Goal: Task Accomplishment & Management: Use online tool/utility

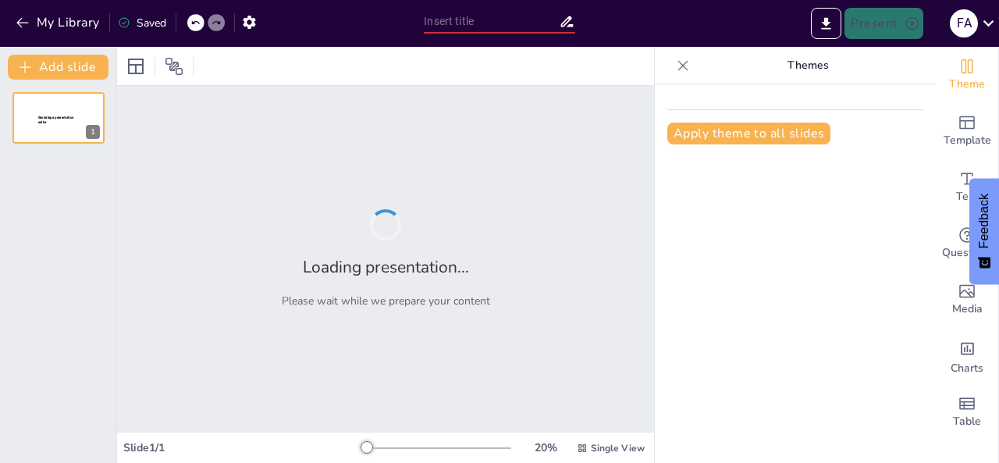
type input "MODELO DE ATENCION INTEGRAL DE SALUD DEL NIÑO"
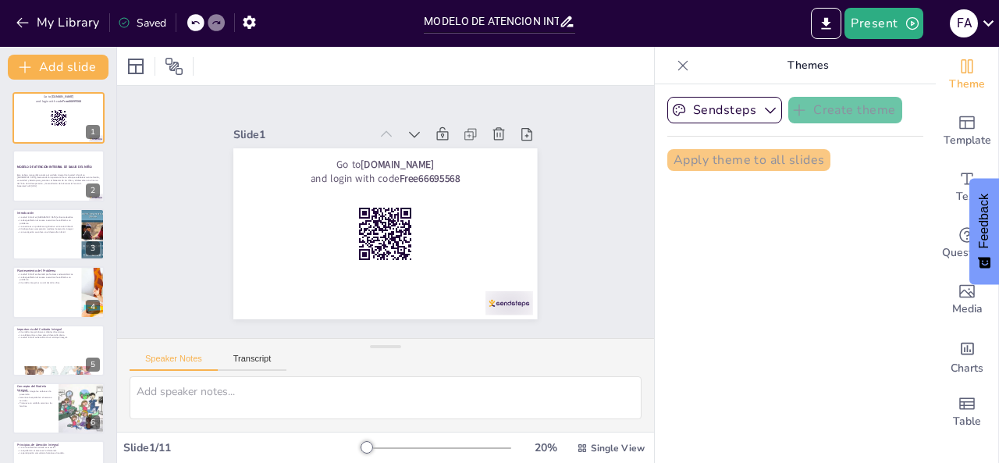
checkbox input "true"
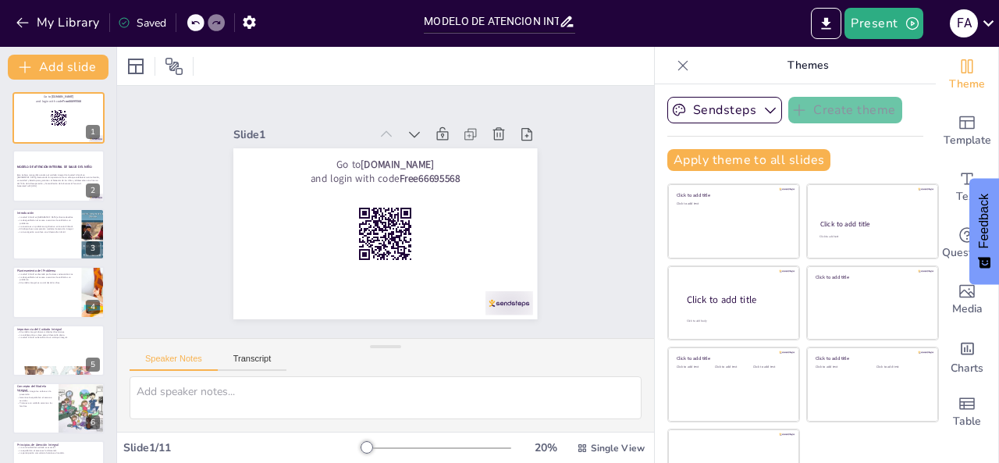
checkbox input "true"
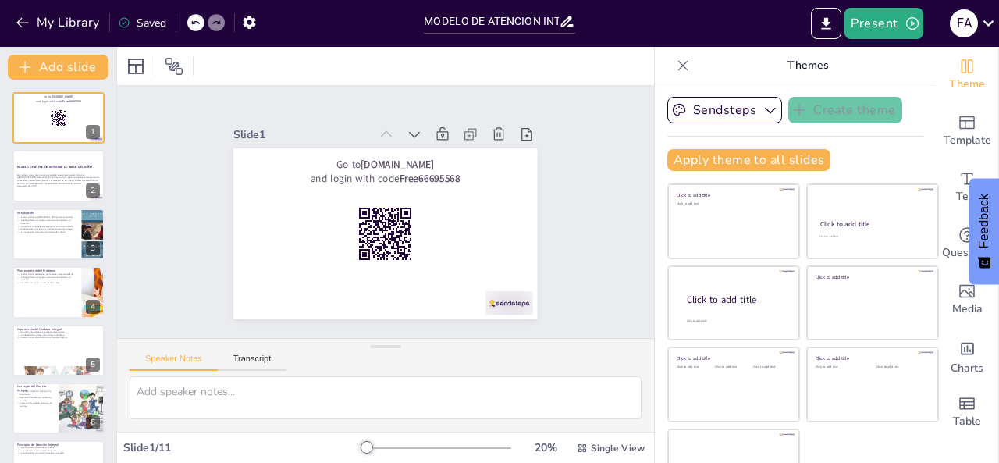
checkbox input "true"
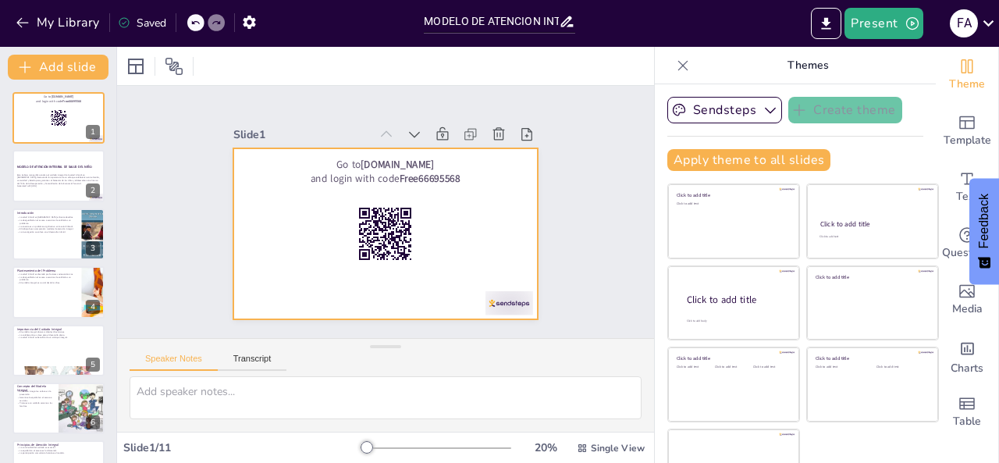
checkbox input "true"
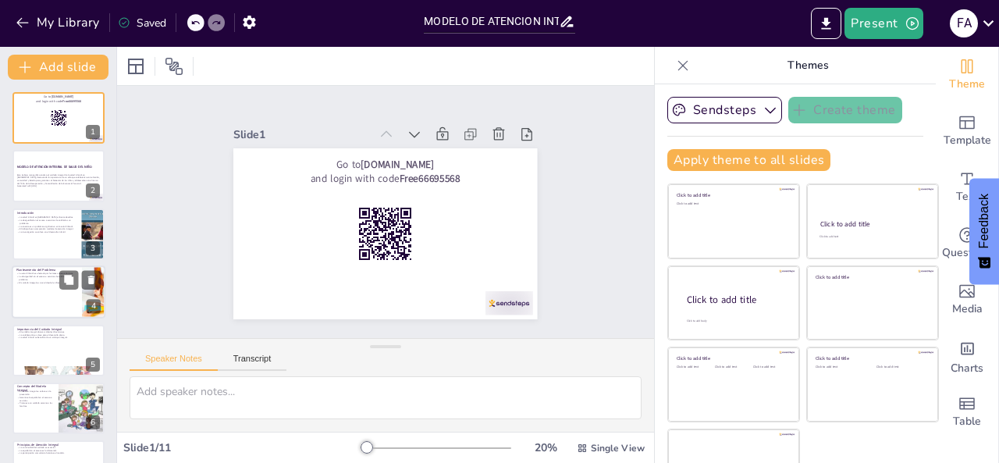
checkbox input "true"
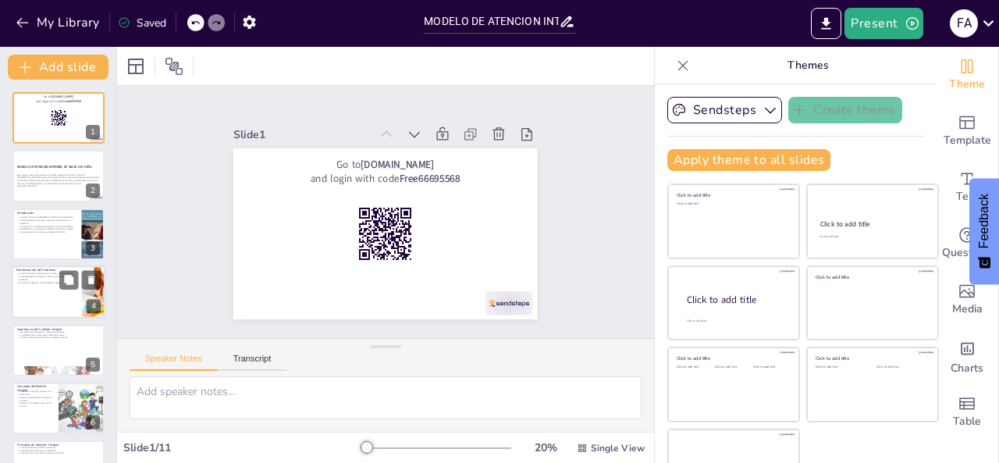
checkbox input "true"
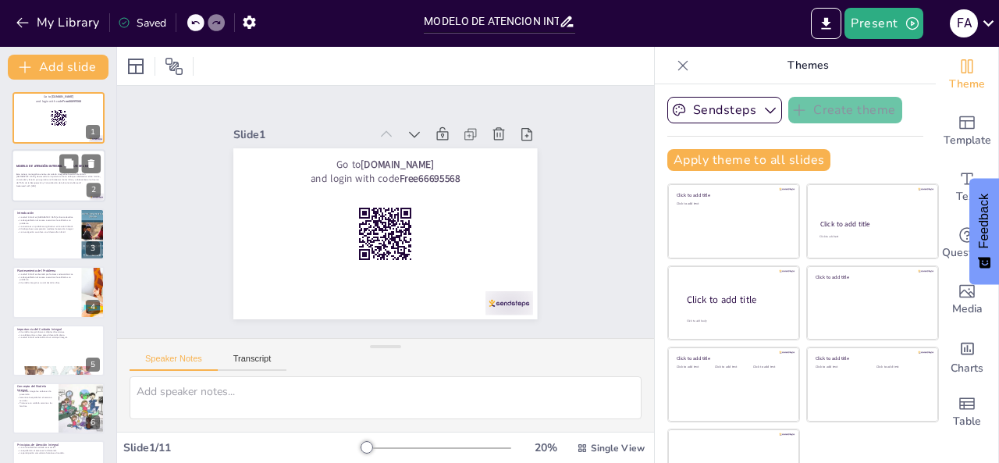
checkbox input "true"
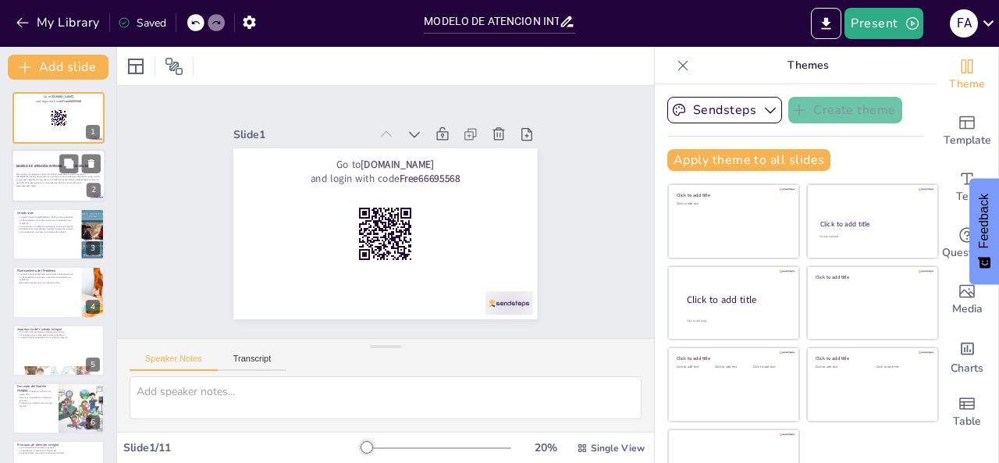
checkbox input "true"
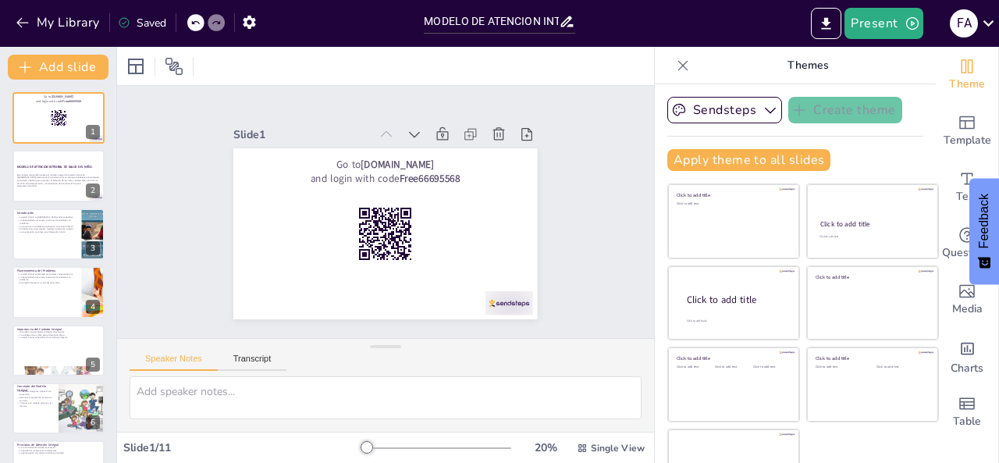
checkbox input "true"
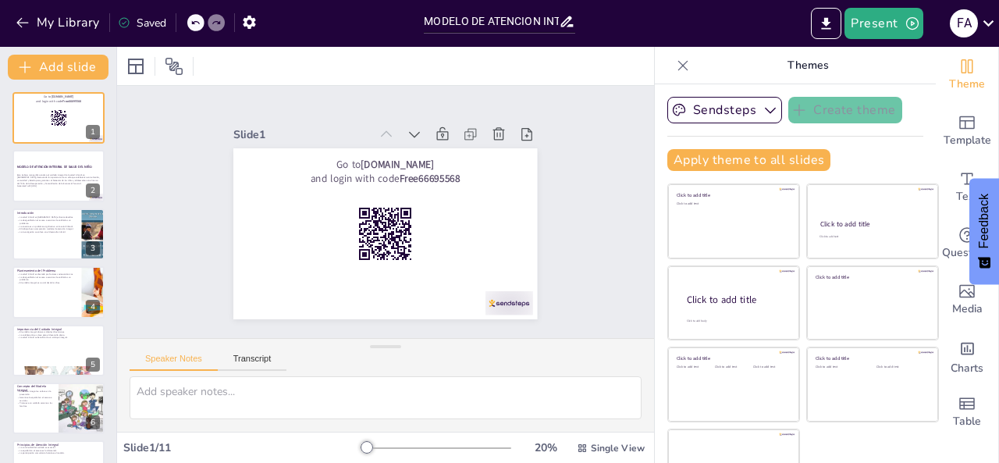
checkbox input "true"
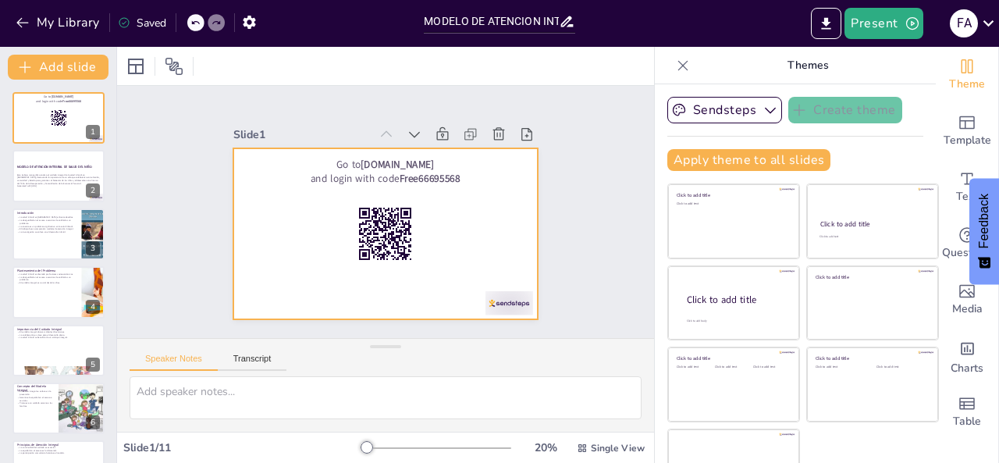
checkbox input "true"
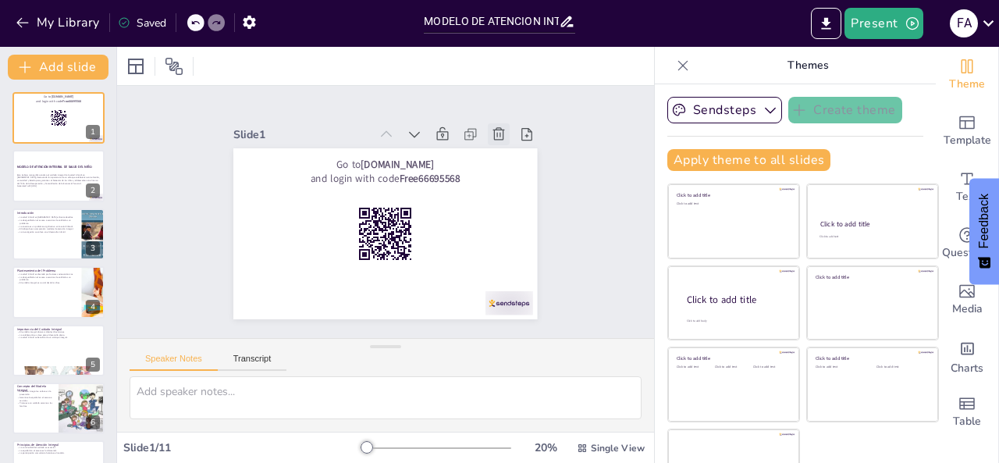
click at [421, 336] on icon at bounding box center [410, 346] width 20 height 20
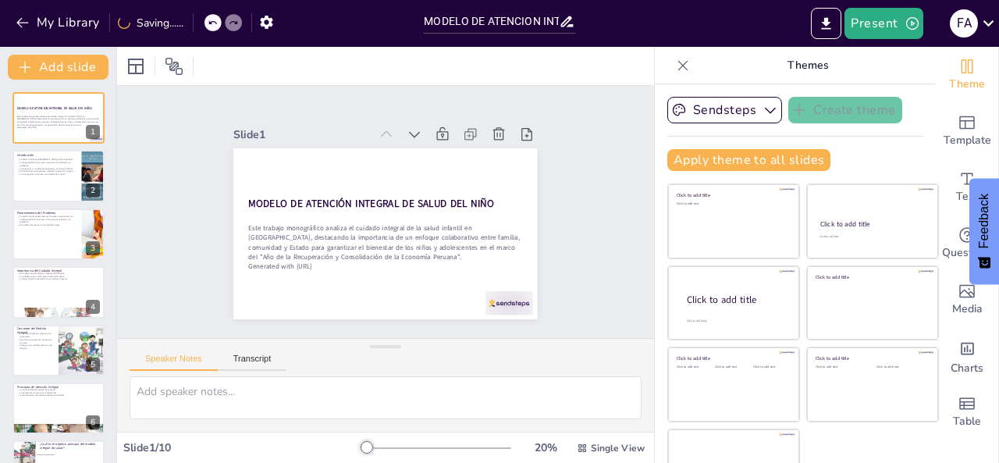
checkbox input "true"
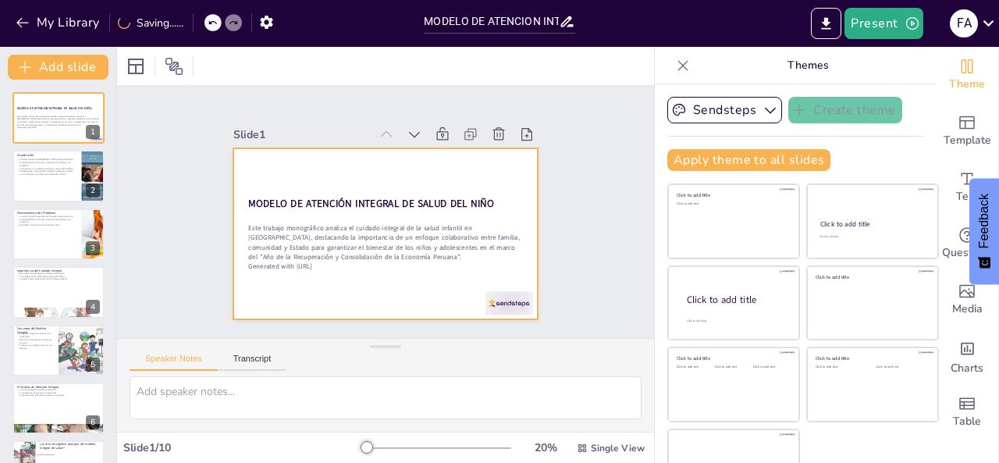
checkbox input "true"
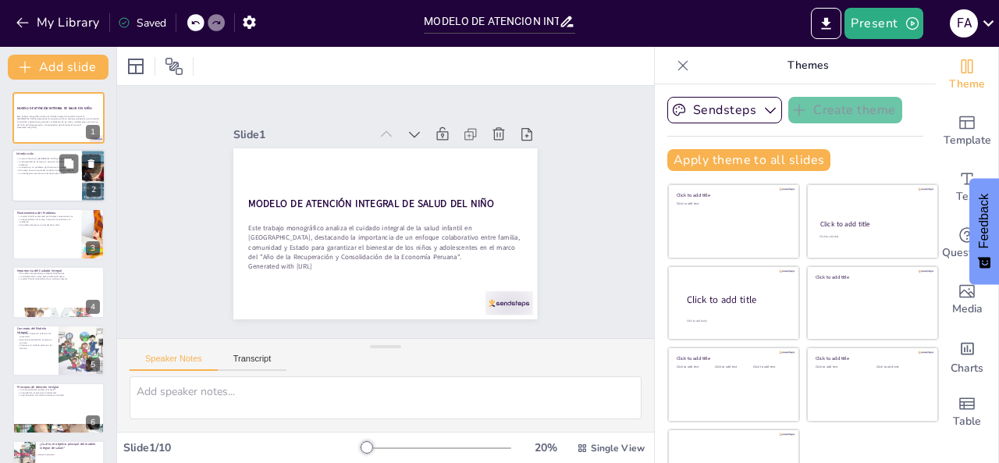
checkbox input "true"
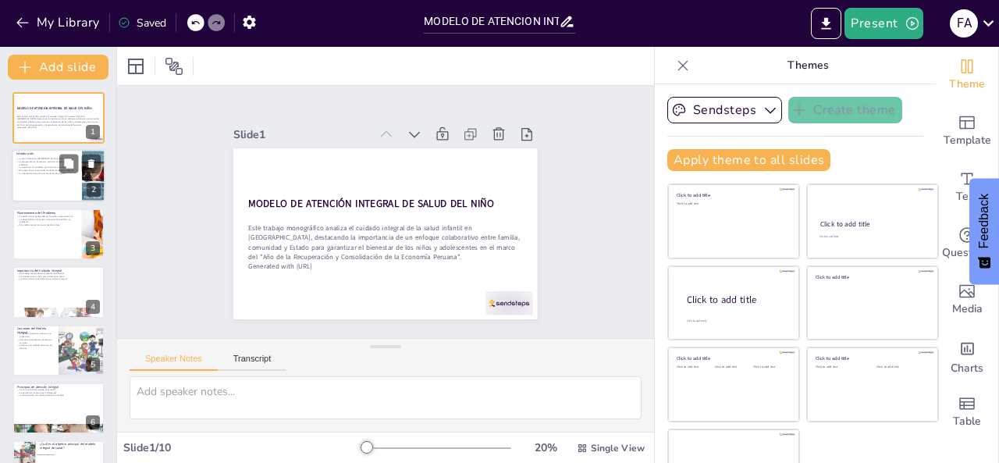
checkbox input "true"
click at [33, 186] on div at bounding box center [59, 176] width 94 height 53
type textarea "Lo ipsum dolorsit am Cons ad el sedd eiusmod tem incididu utlaboree dolorema, a…"
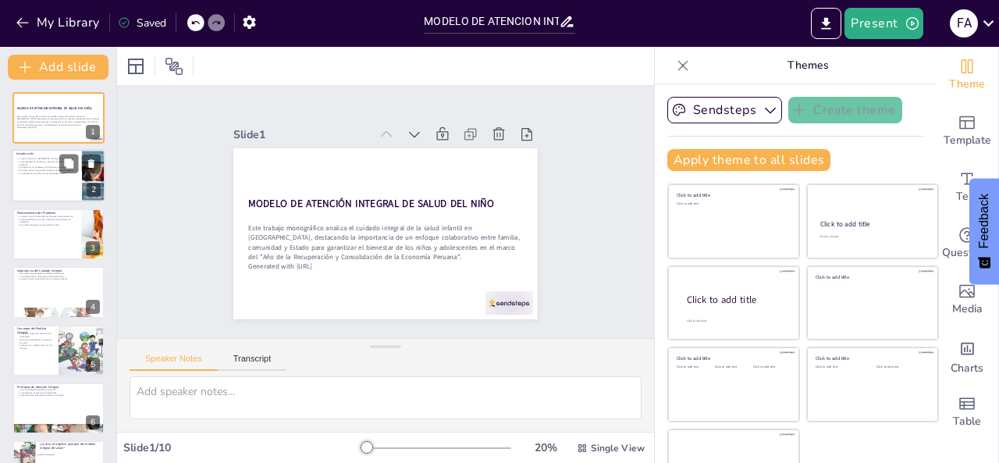
checkbox input "true"
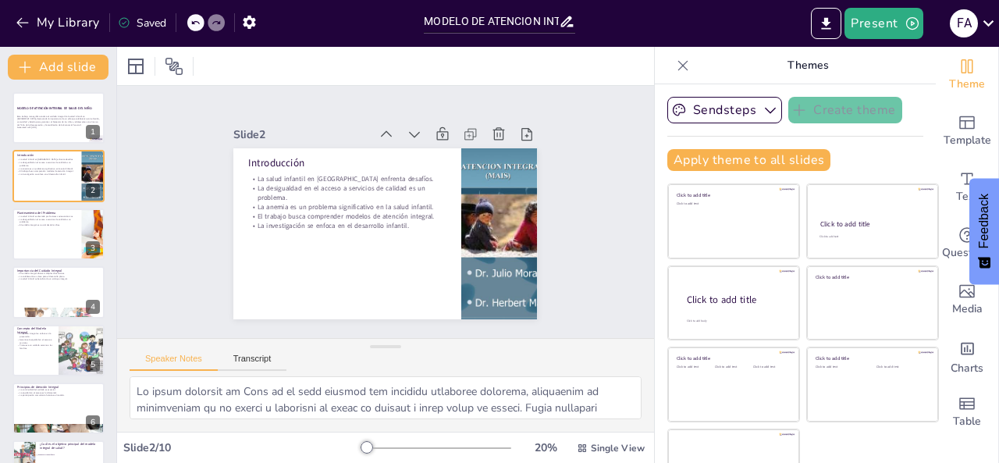
checkbox input "true"
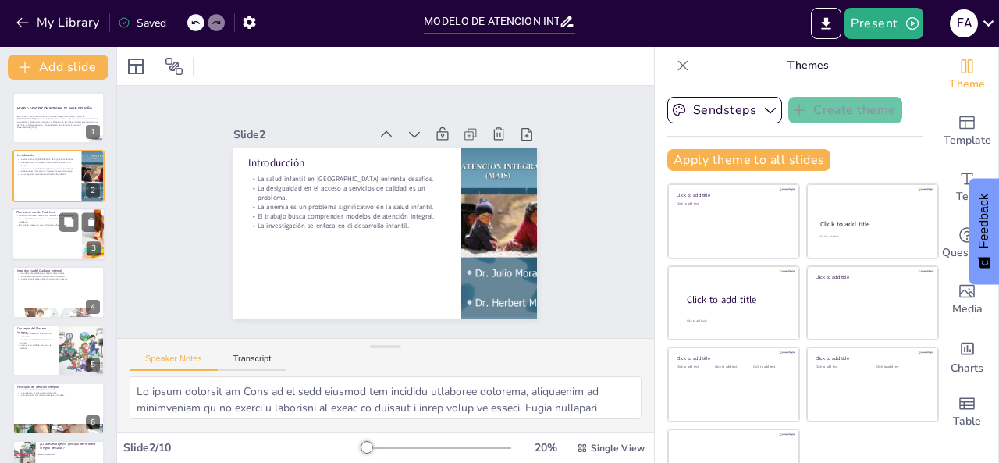
checkbox input "true"
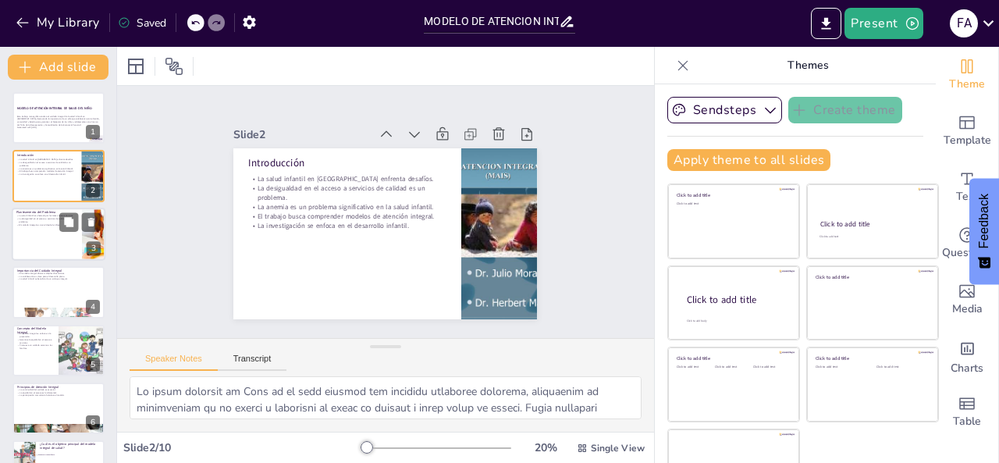
checkbox input "true"
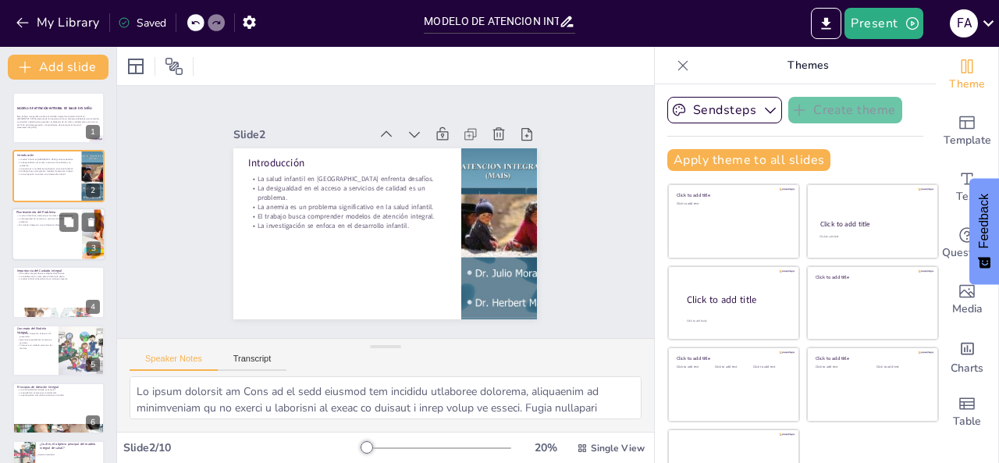
checkbox input "true"
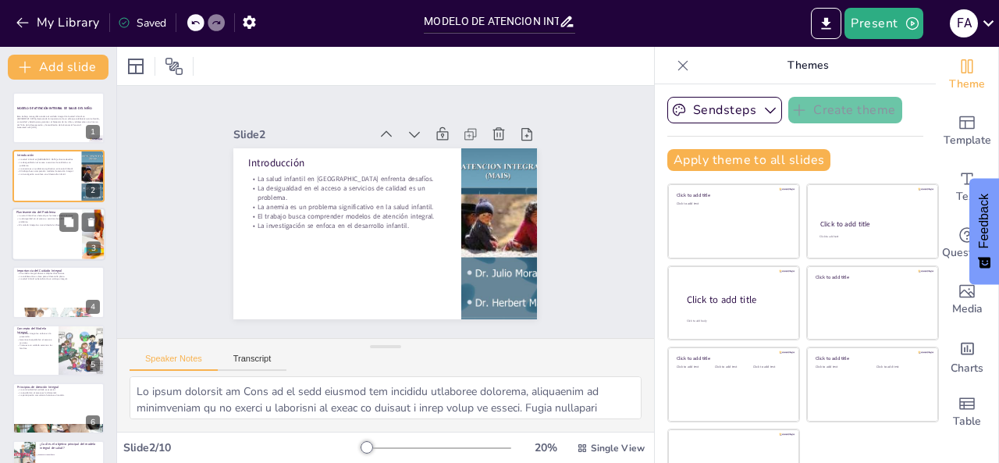
click at [33, 217] on p "La desigualdad en el acceso a servicios de calidad es un problema." at bounding box center [46, 219] width 61 height 5
type textarea "Los factores socioeconómicos juegan un papel crucial en la salud infantil. Esto…"
checkbox input "true"
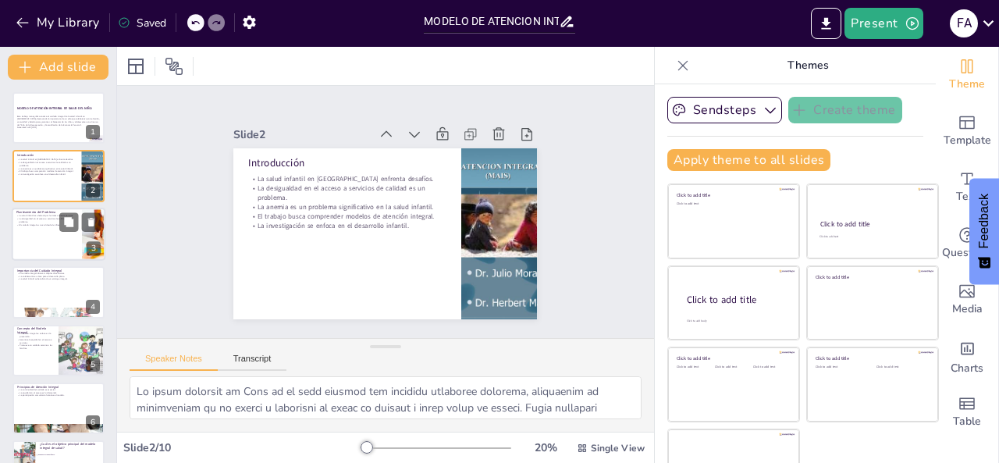
checkbox input "true"
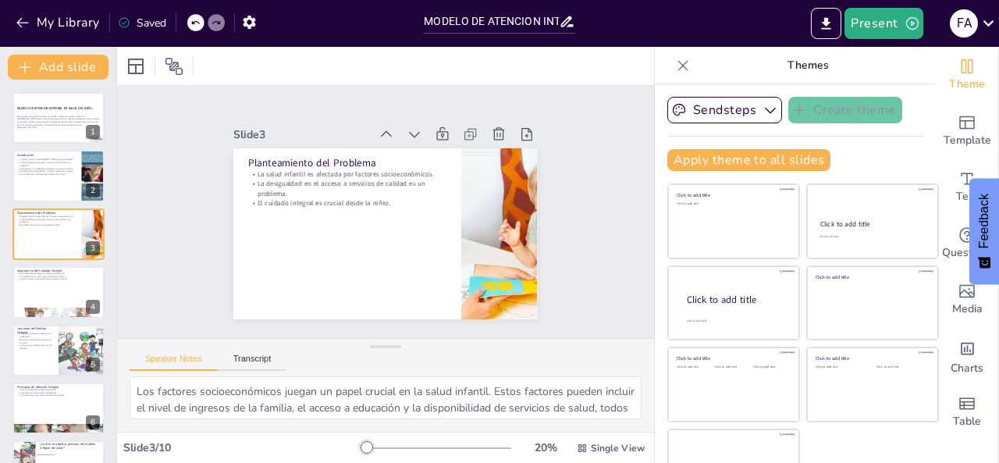
checkbox input "true"
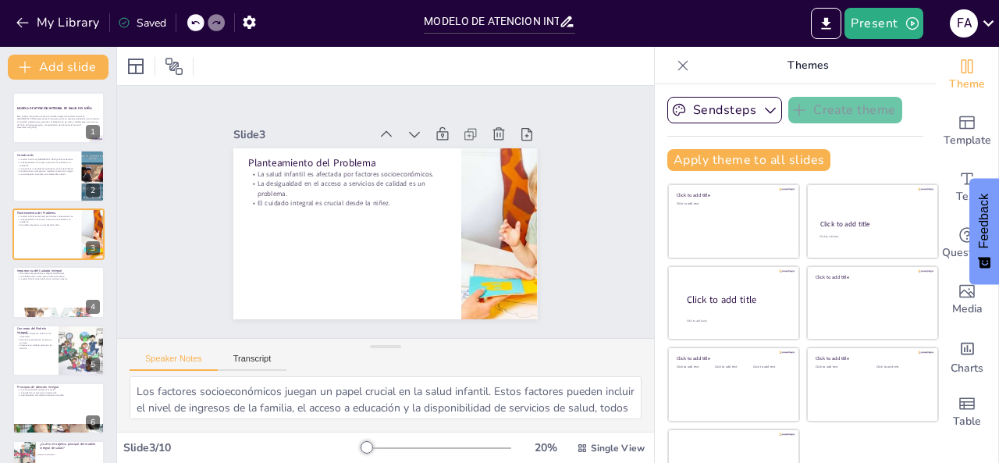
checkbox input "true"
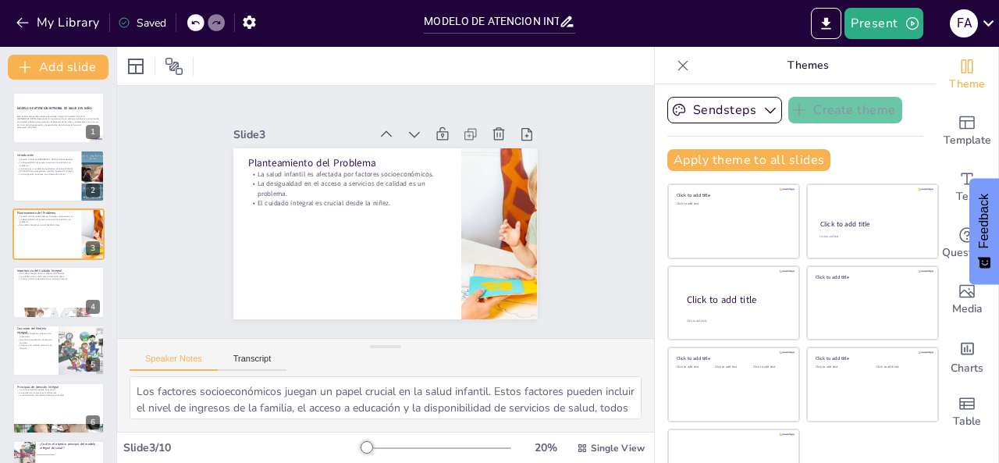
checkbox input "true"
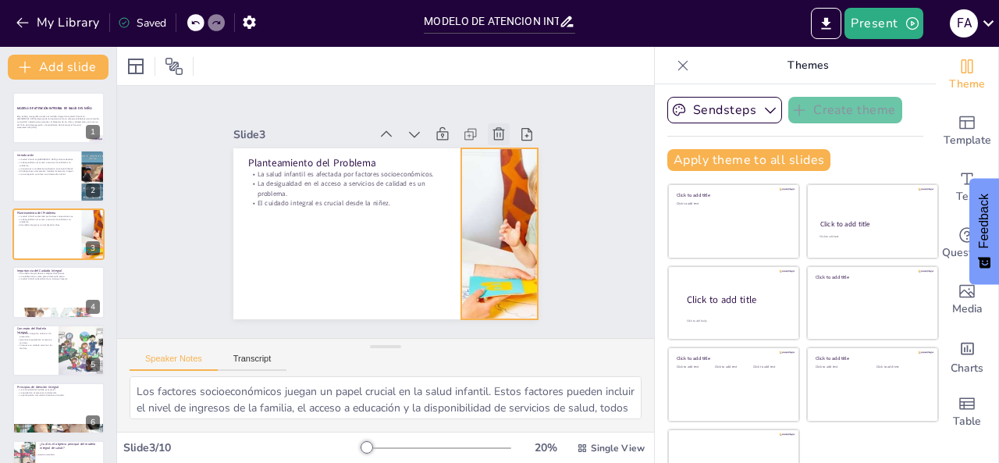
checkbox input "true"
click at [300, 302] on icon at bounding box center [291, 311] width 19 height 19
type textarea "El cuidado integral considera múltiples dimensiones que son esenciales para el …"
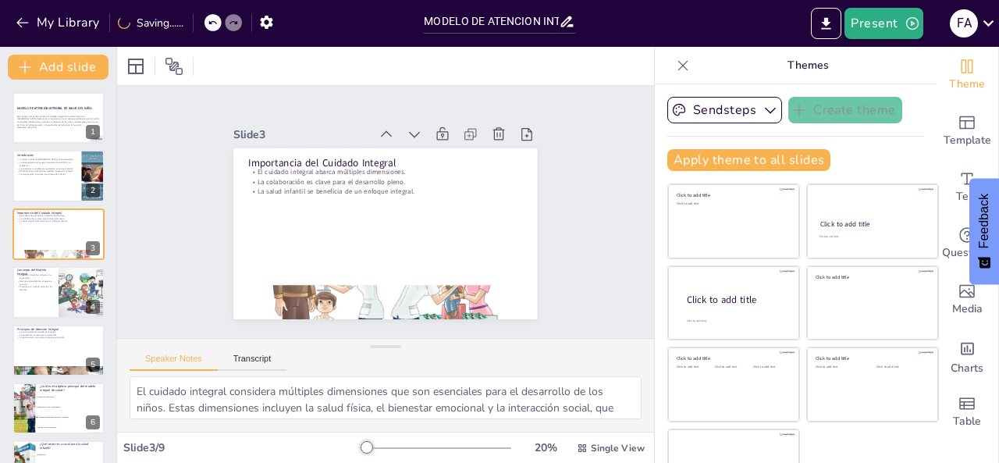
checkbox input "true"
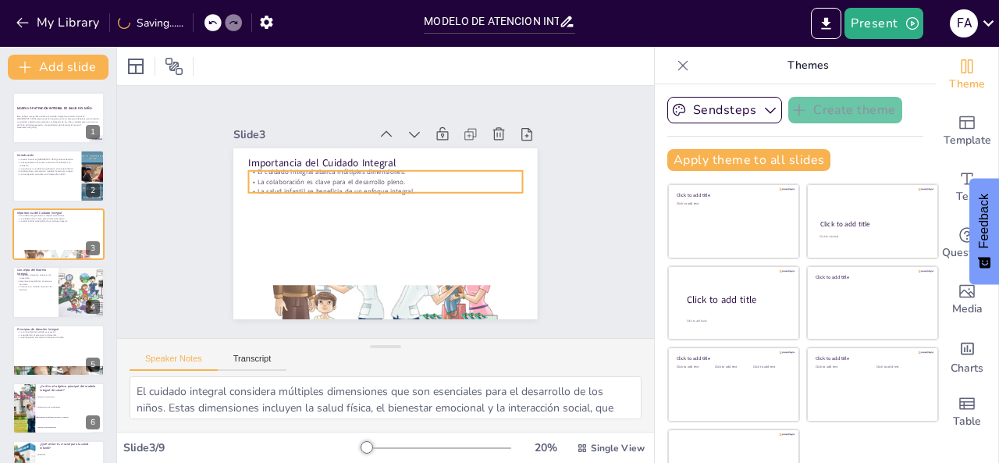
checkbox input "true"
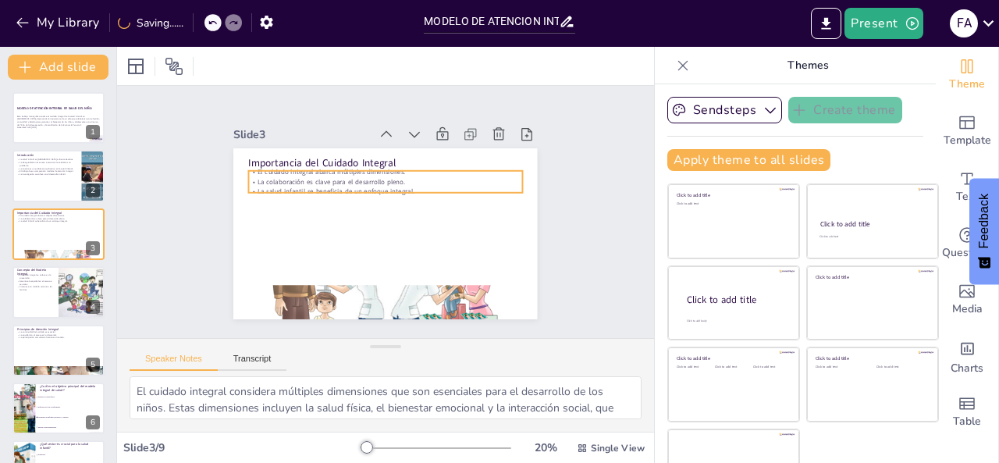
checkbox input "true"
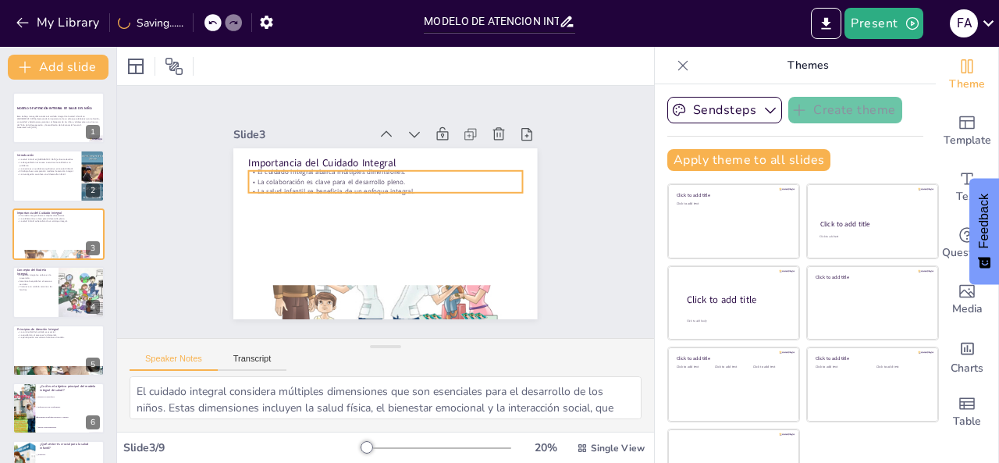
checkbox input "true"
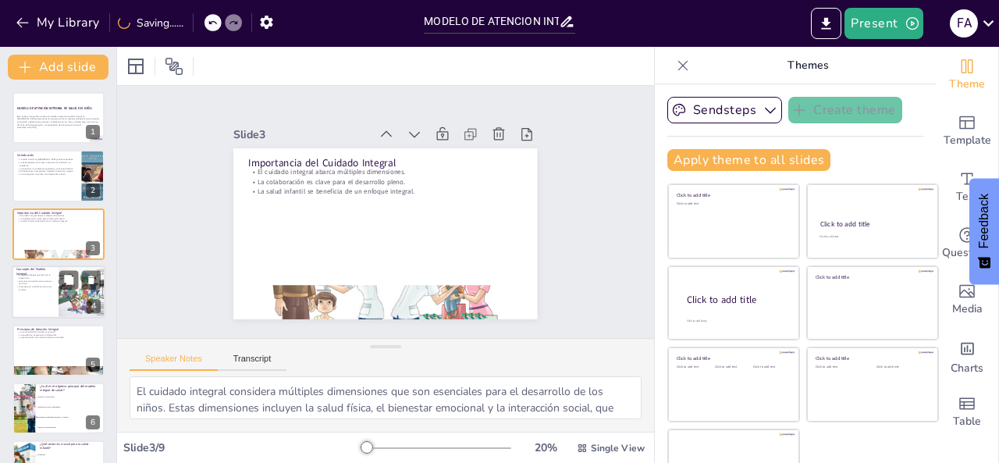
checkbox input "true"
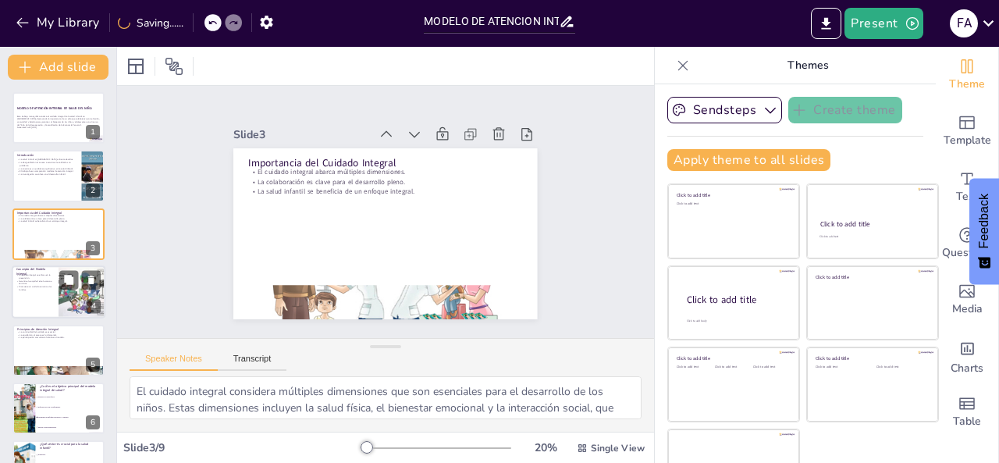
checkbox input "true"
click at [41, 300] on div at bounding box center [59, 291] width 94 height 53
type textarea "El modelo integral de salud se centra en la prevención, lo que significa que se…"
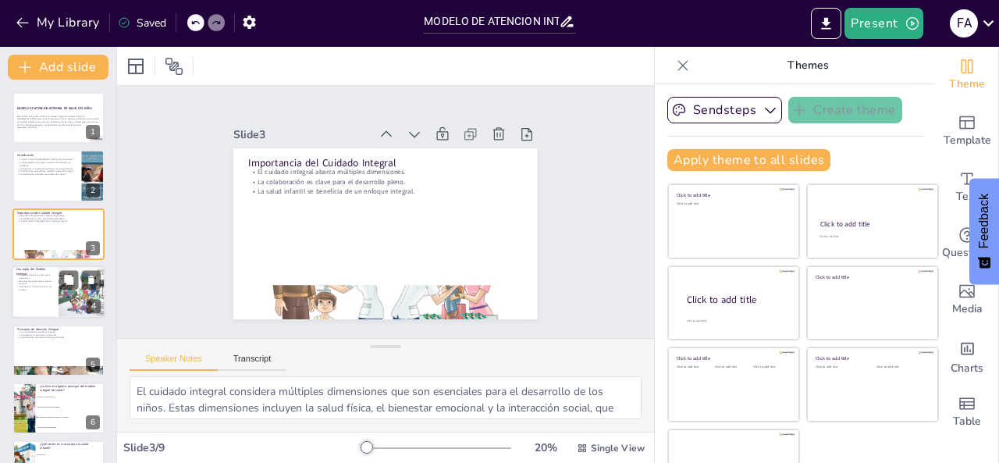
checkbox input "true"
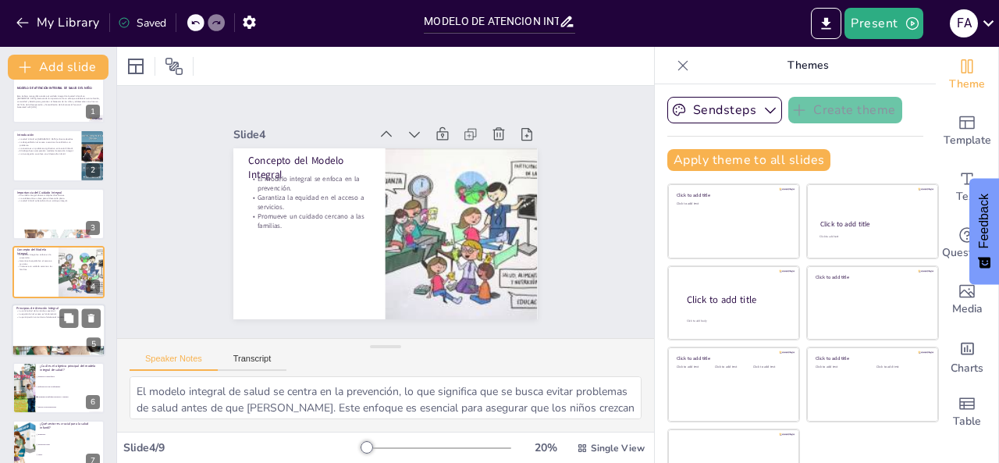
checkbox input "true"
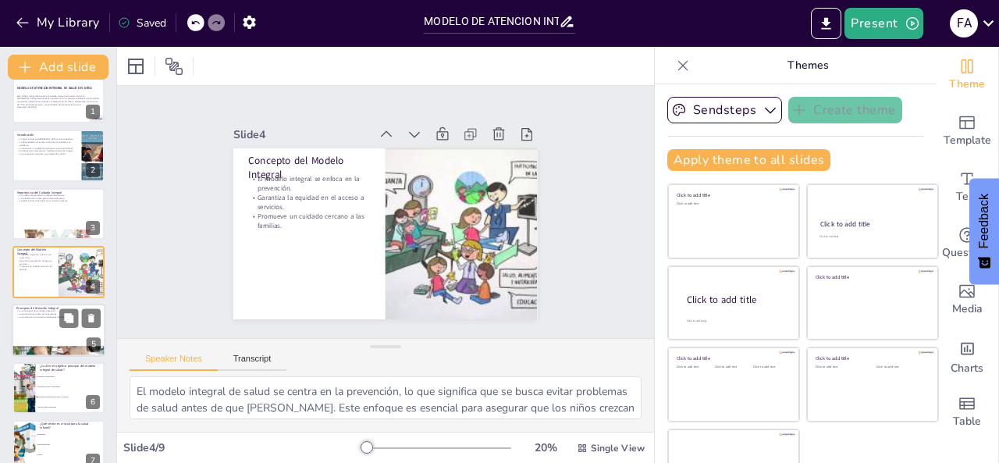
checkbox input "true"
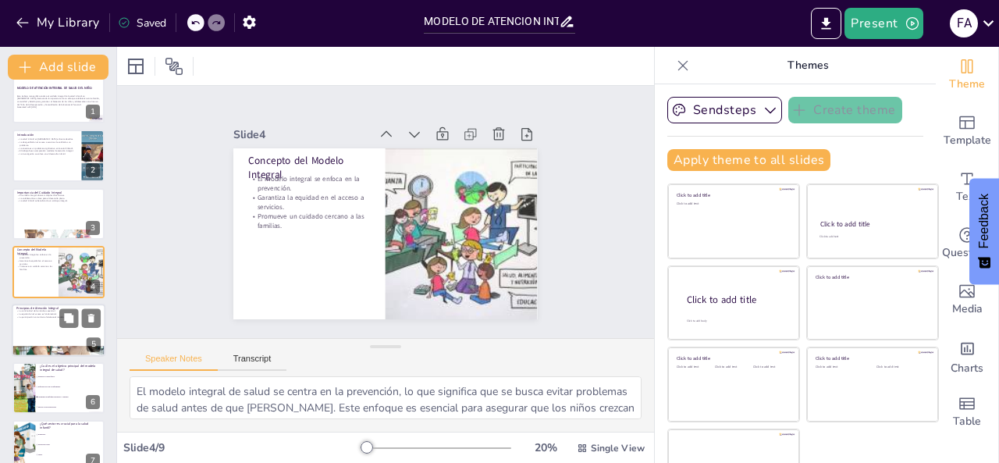
checkbox input "true"
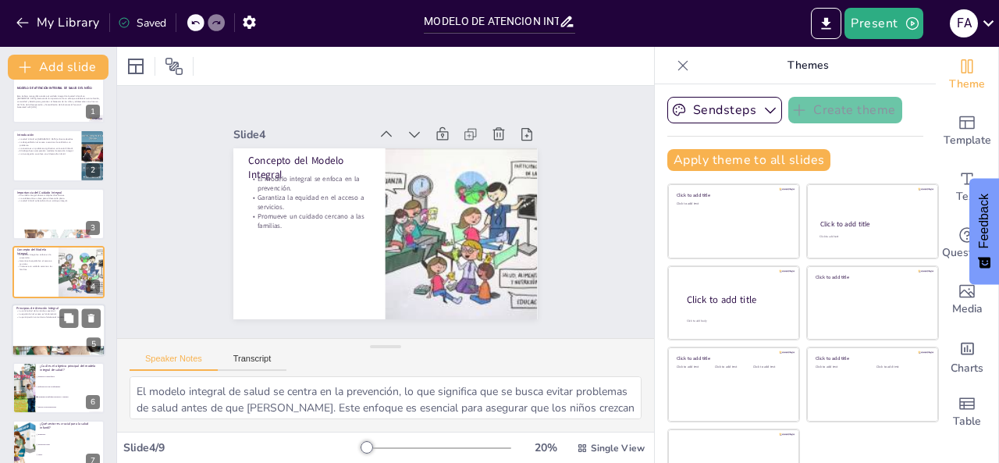
checkbox input "true"
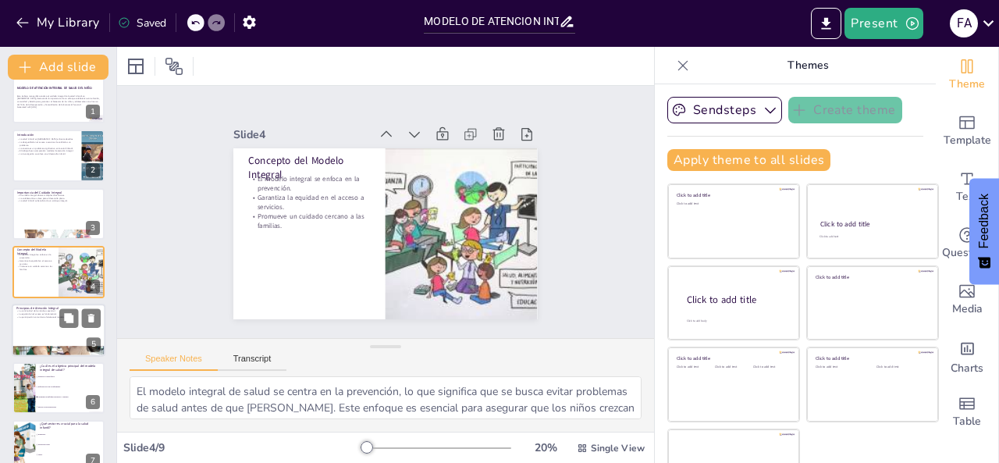
click at [34, 325] on div at bounding box center [59, 329] width 94 height 53
type textarea "La continuidad del cuidado es un principio esencial en la atención integral. Es…"
checkbox input "true"
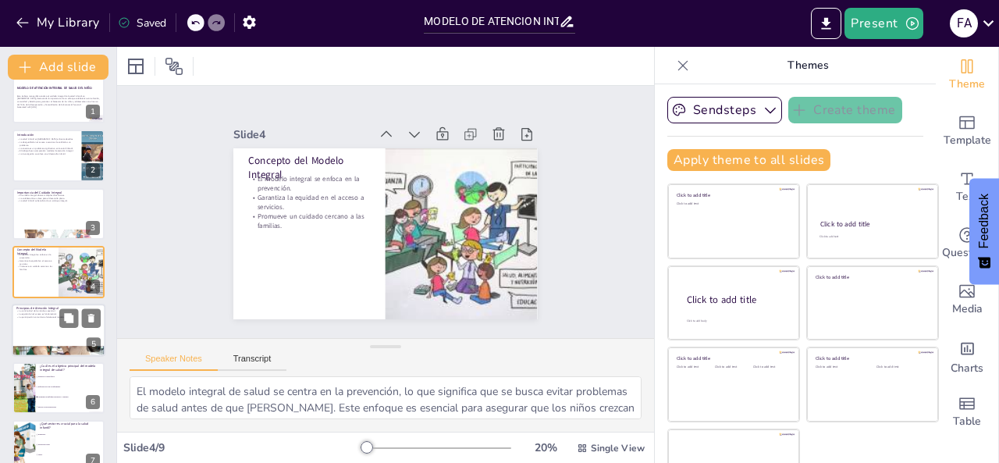
checkbox input "true"
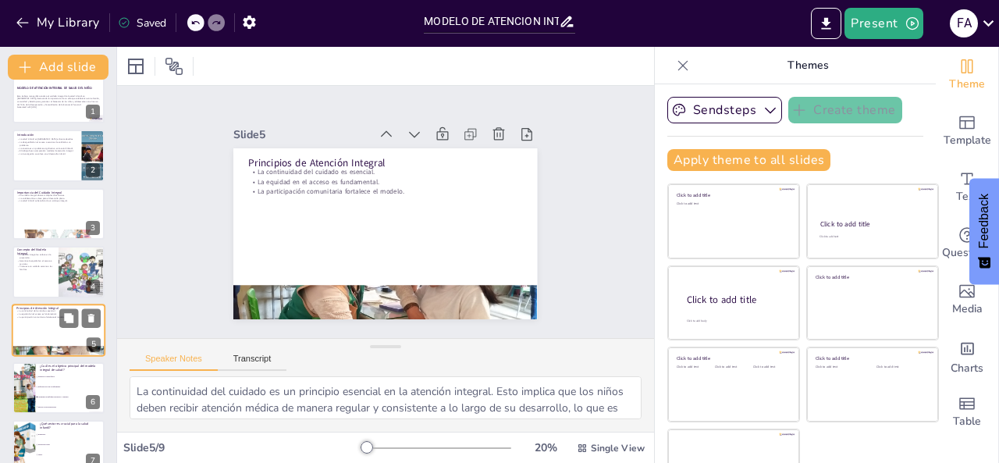
scroll to position [79, 0]
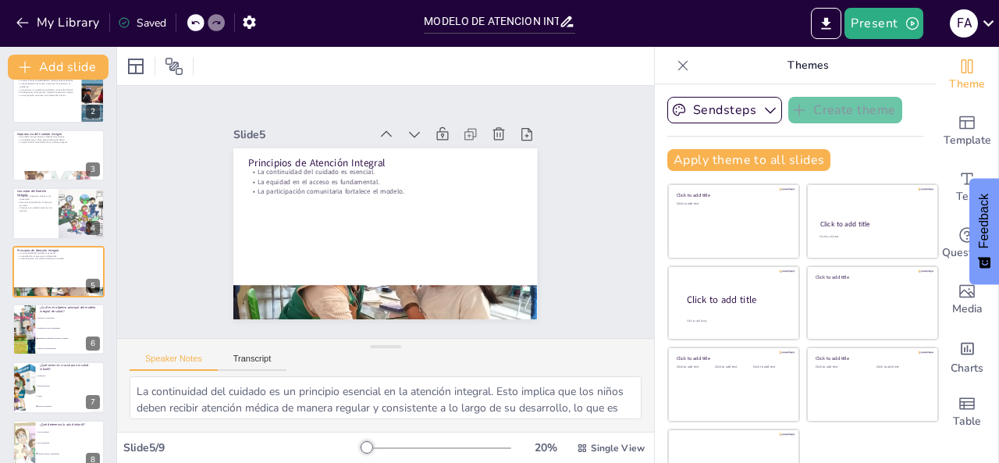
checkbox input "true"
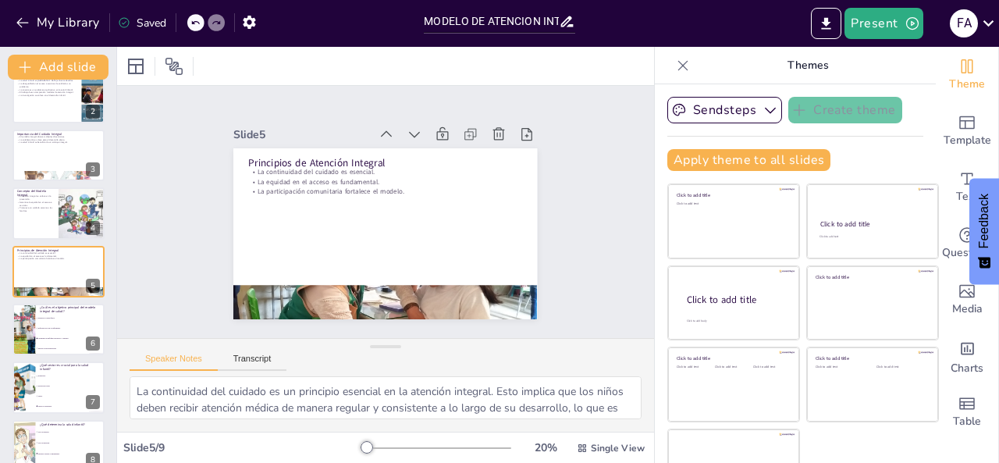
checkbox input "true"
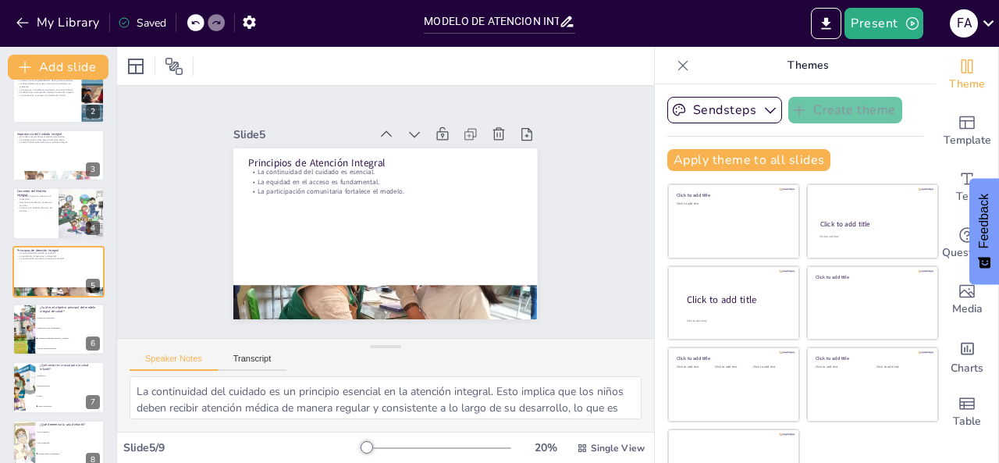
checkbox input "true"
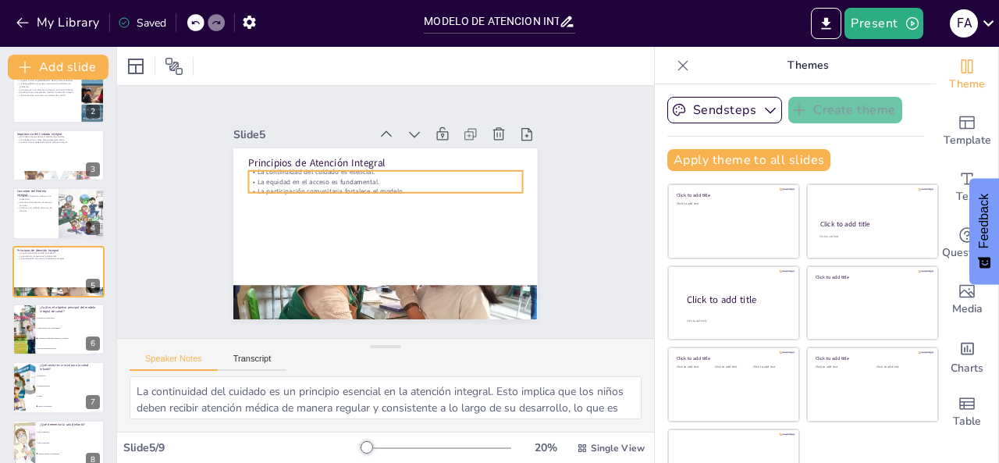
checkbox input "true"
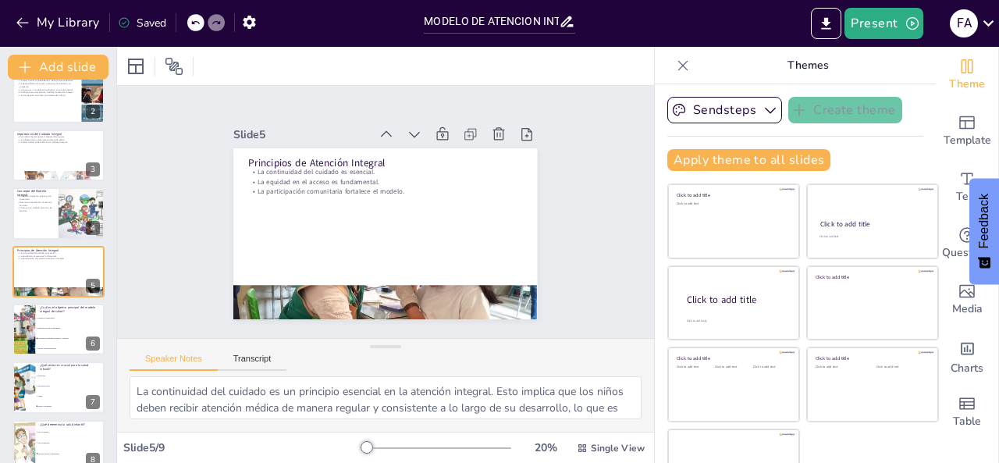
checkbox input "true"
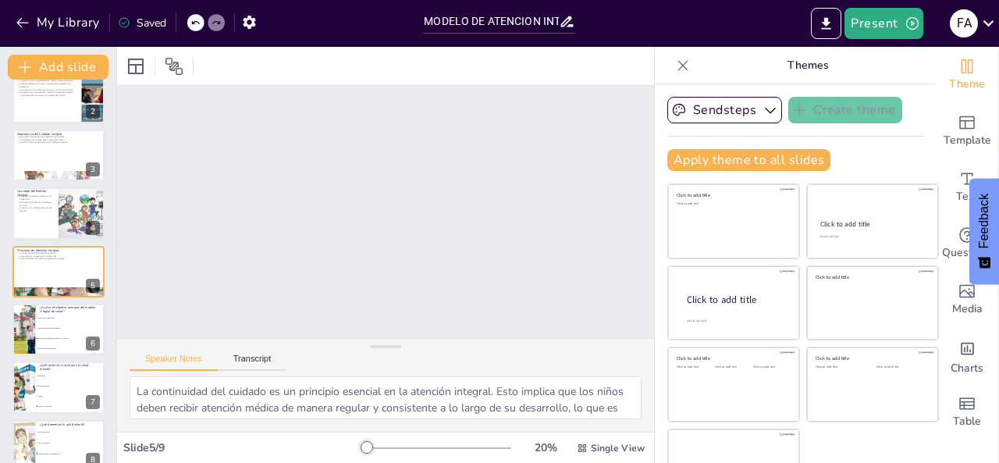
checkbox input "true"
